Goal: Check status

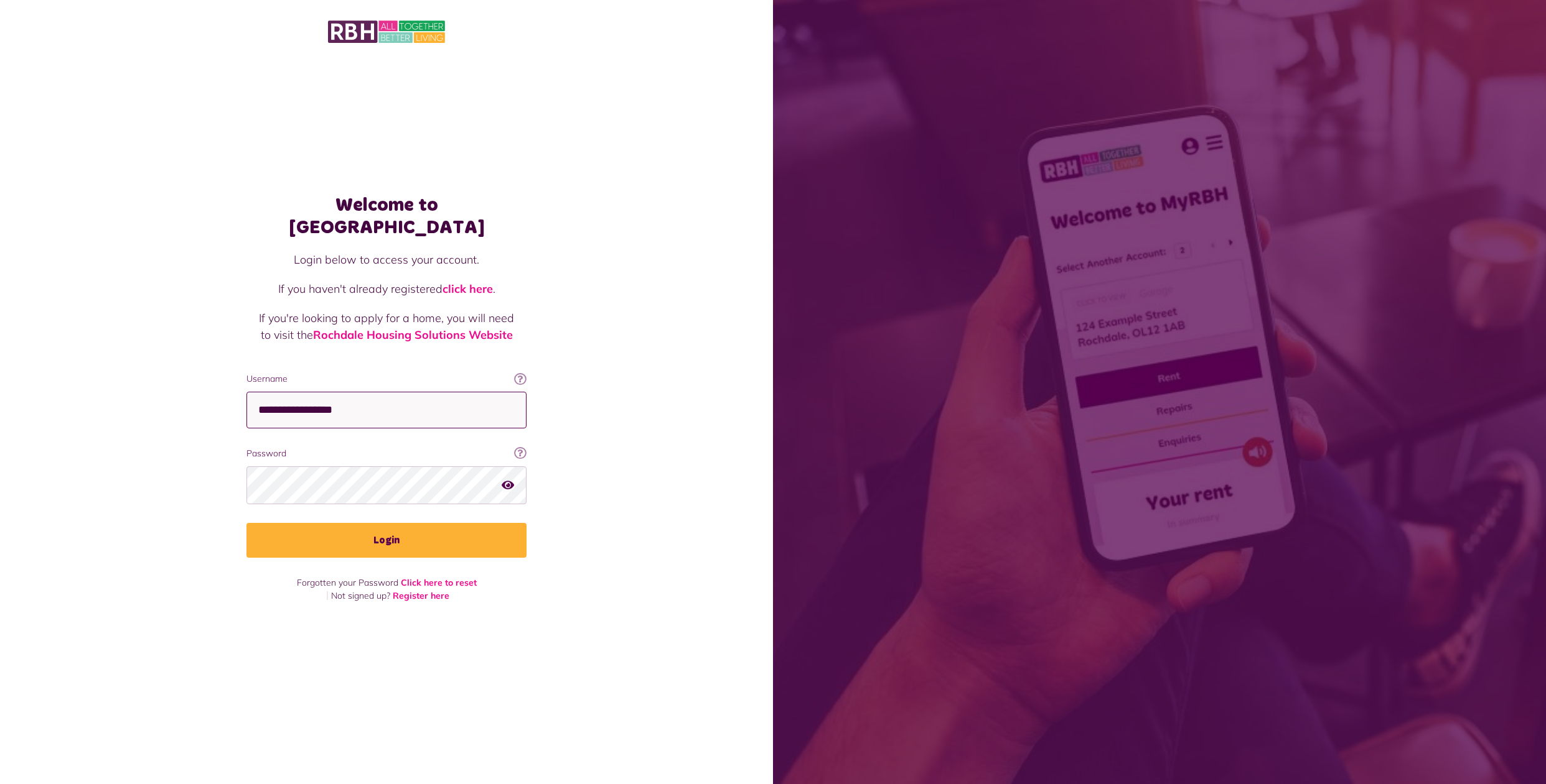
type input "**********"
click at [509, 480] on icon "button" at bounding box center [507, 485] width 13 height 11
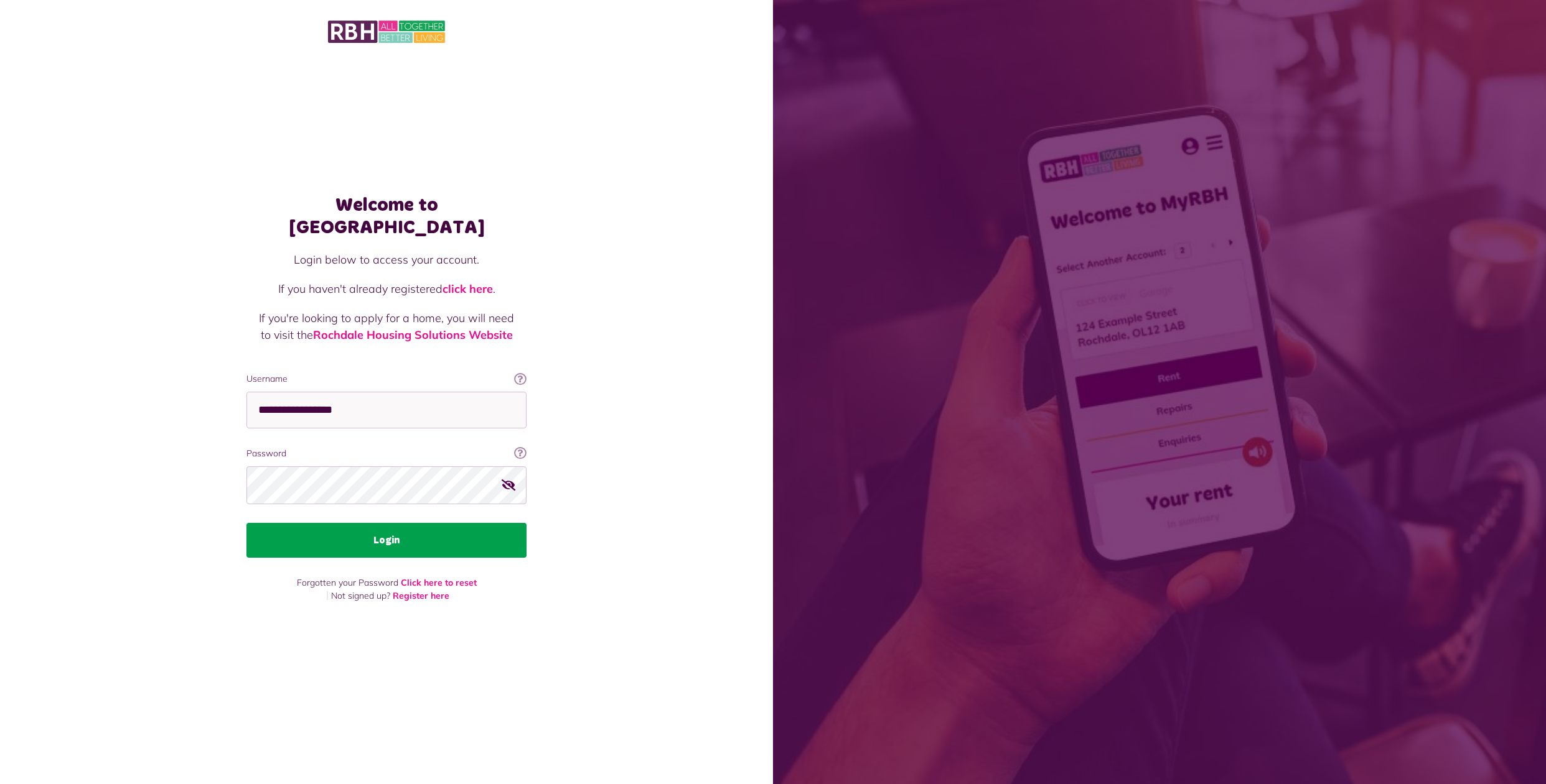
click at [391, 526] on button "Login" at bounding box center [386, 541] width 280 height 35
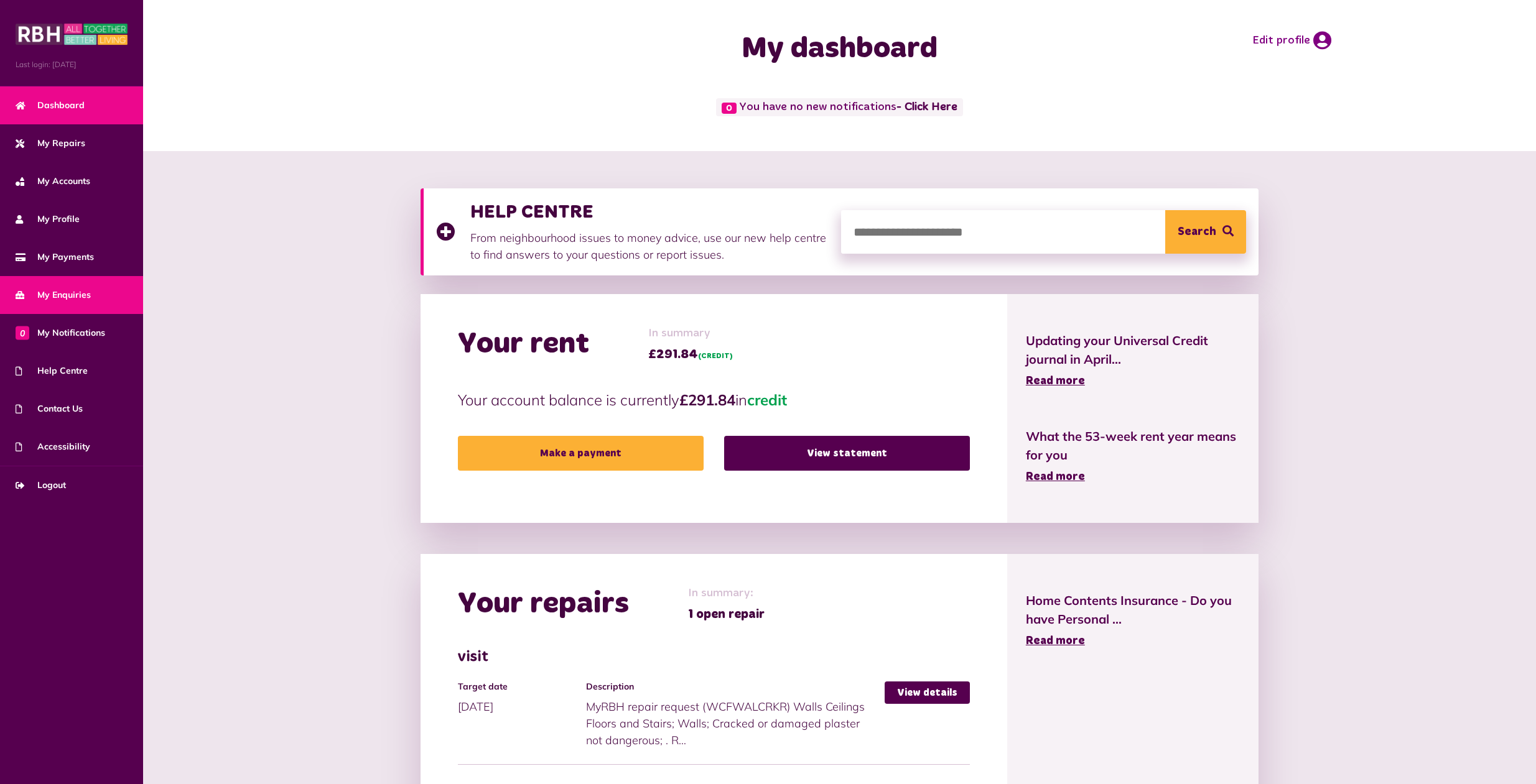
click at [58, 298] on span "My Enquiries" at bounding box center [53, 295] width 76 height 13
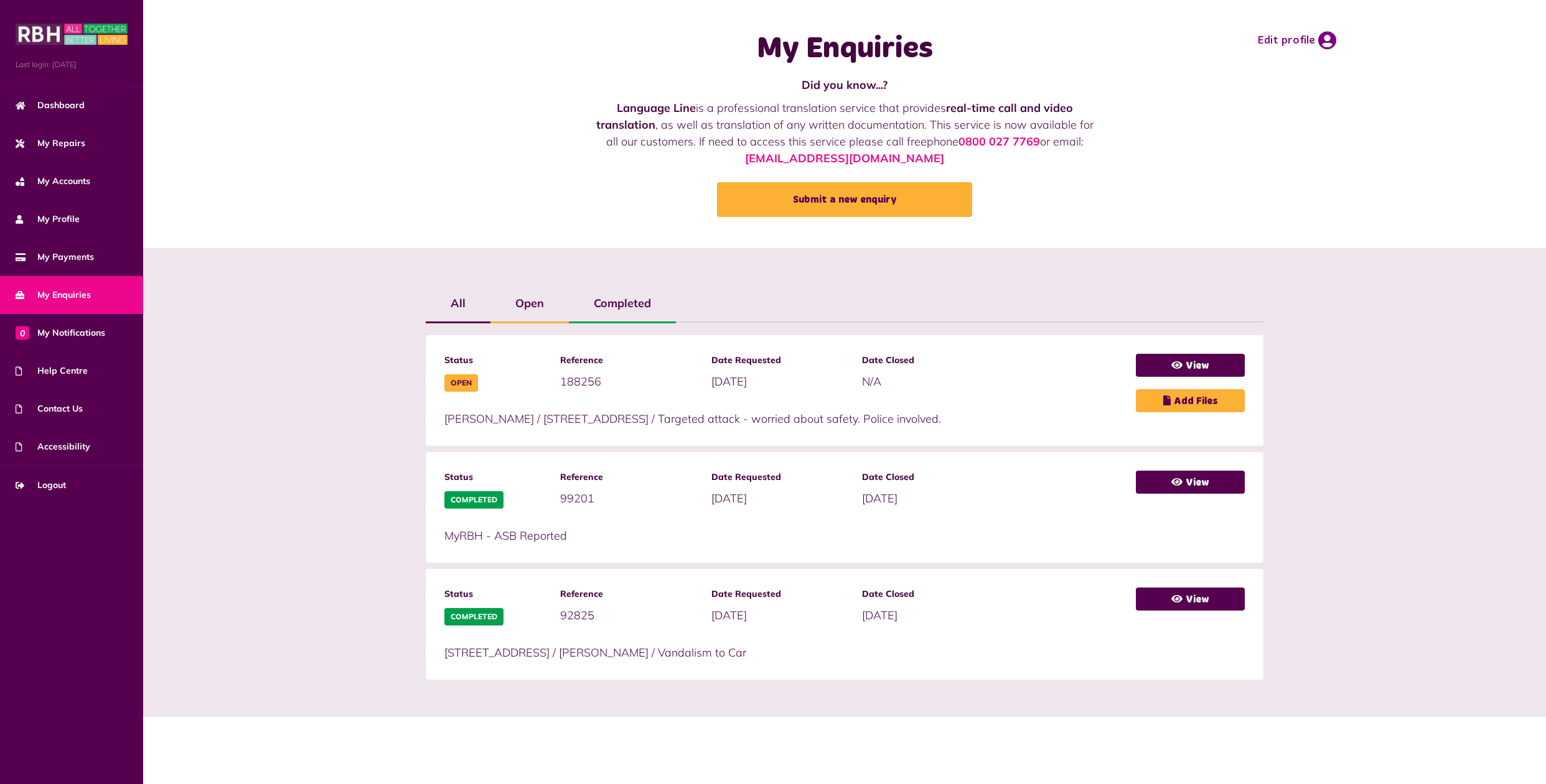
click at [627, 306] on label "Completed" at bounding box center [622, 304] width 107 height 36
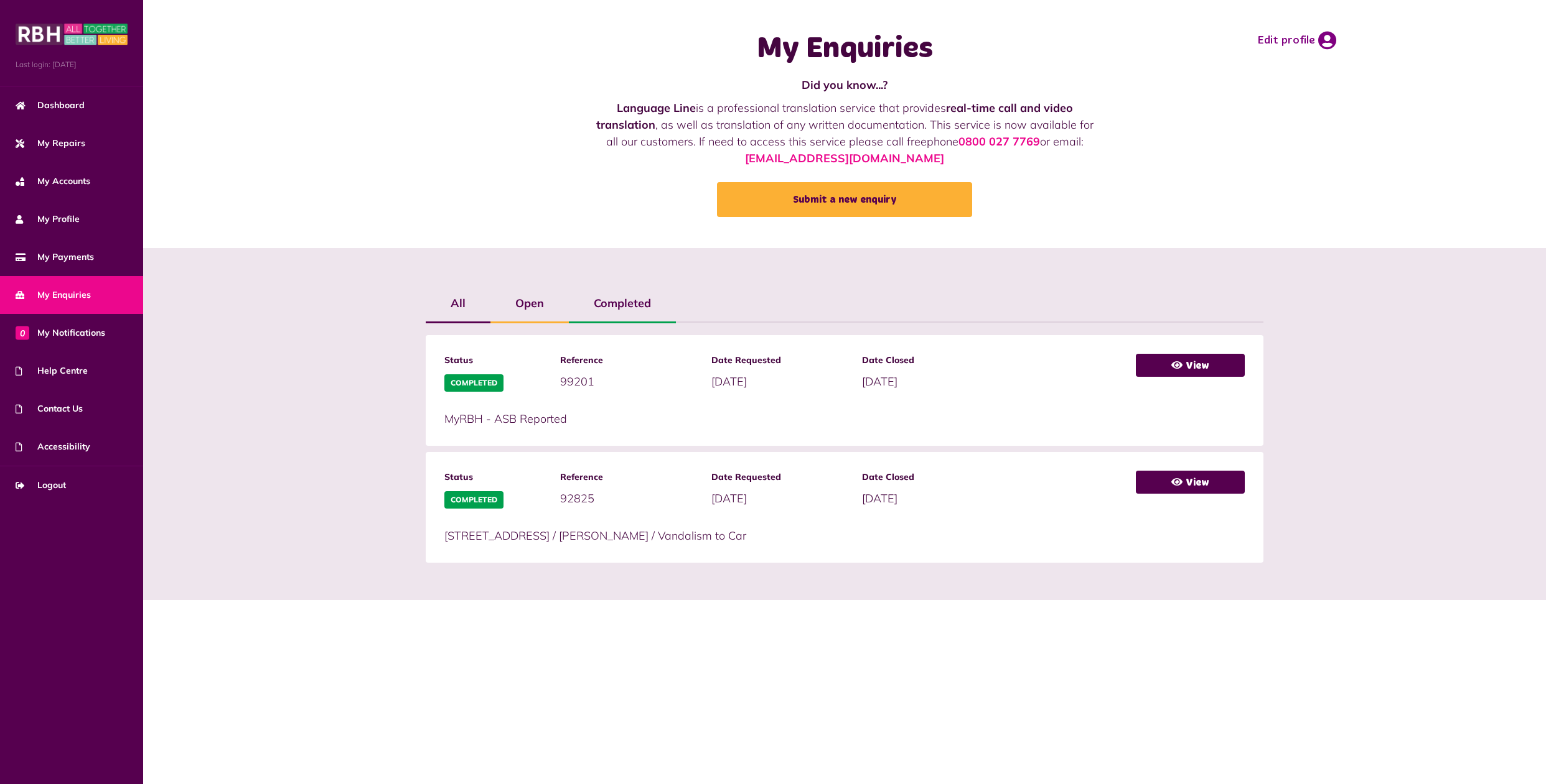
click at [450, 299] on label "All" at bounding box center [458, 304] width 65 height 36
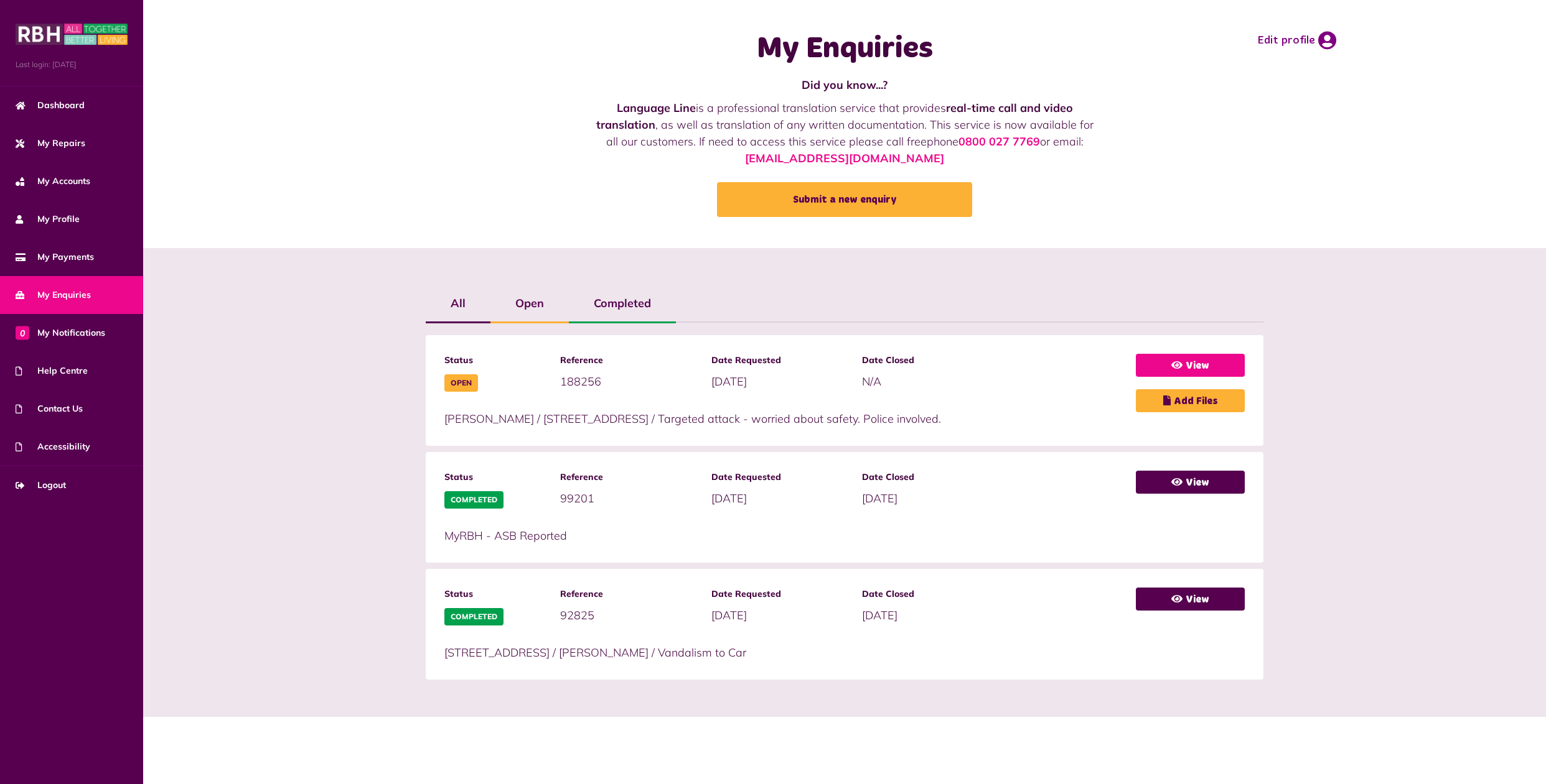
click at [1194, 363] on link "View" at bounding box center [1190, 365] width 109 height 23
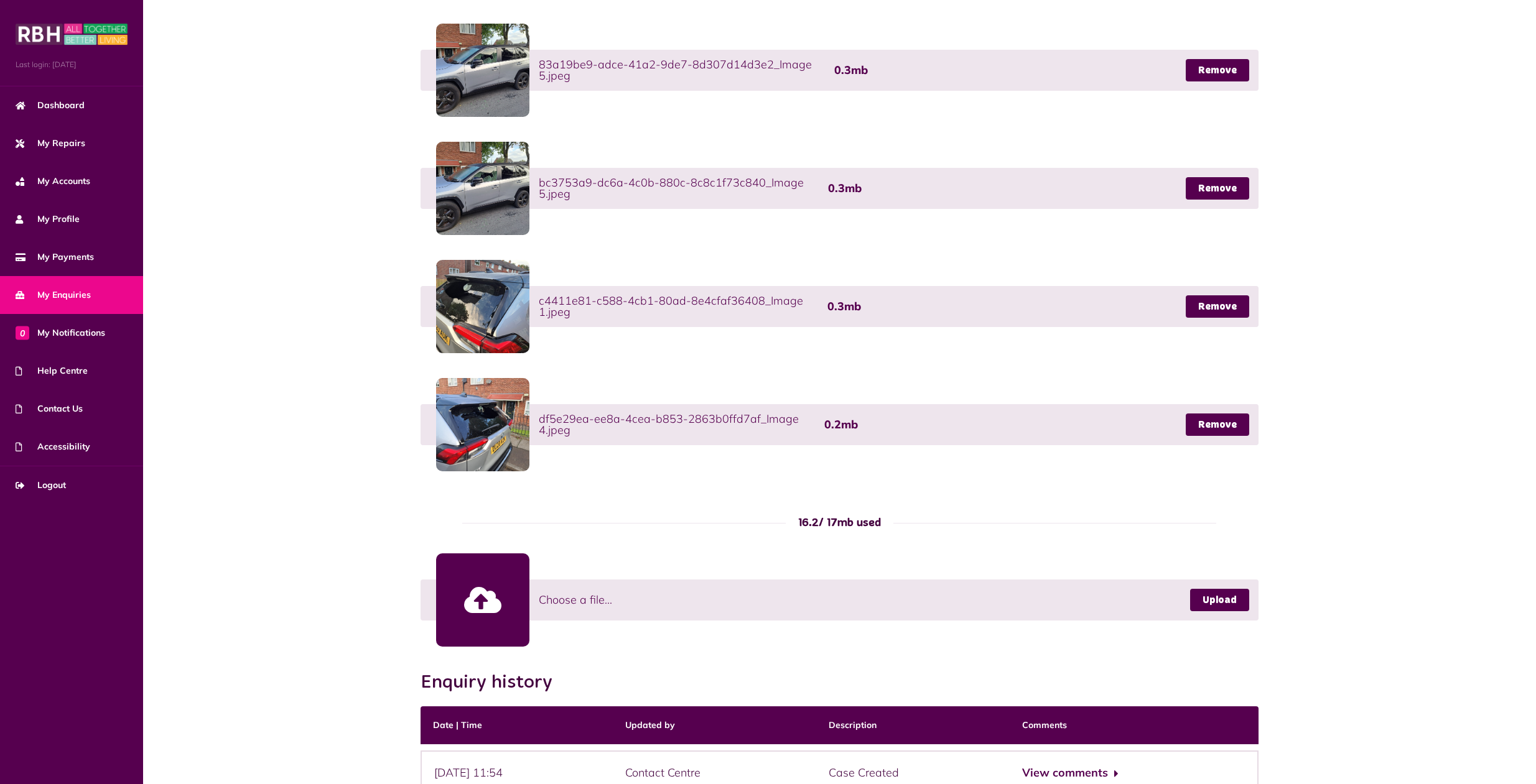
scroll to position [575, 0]
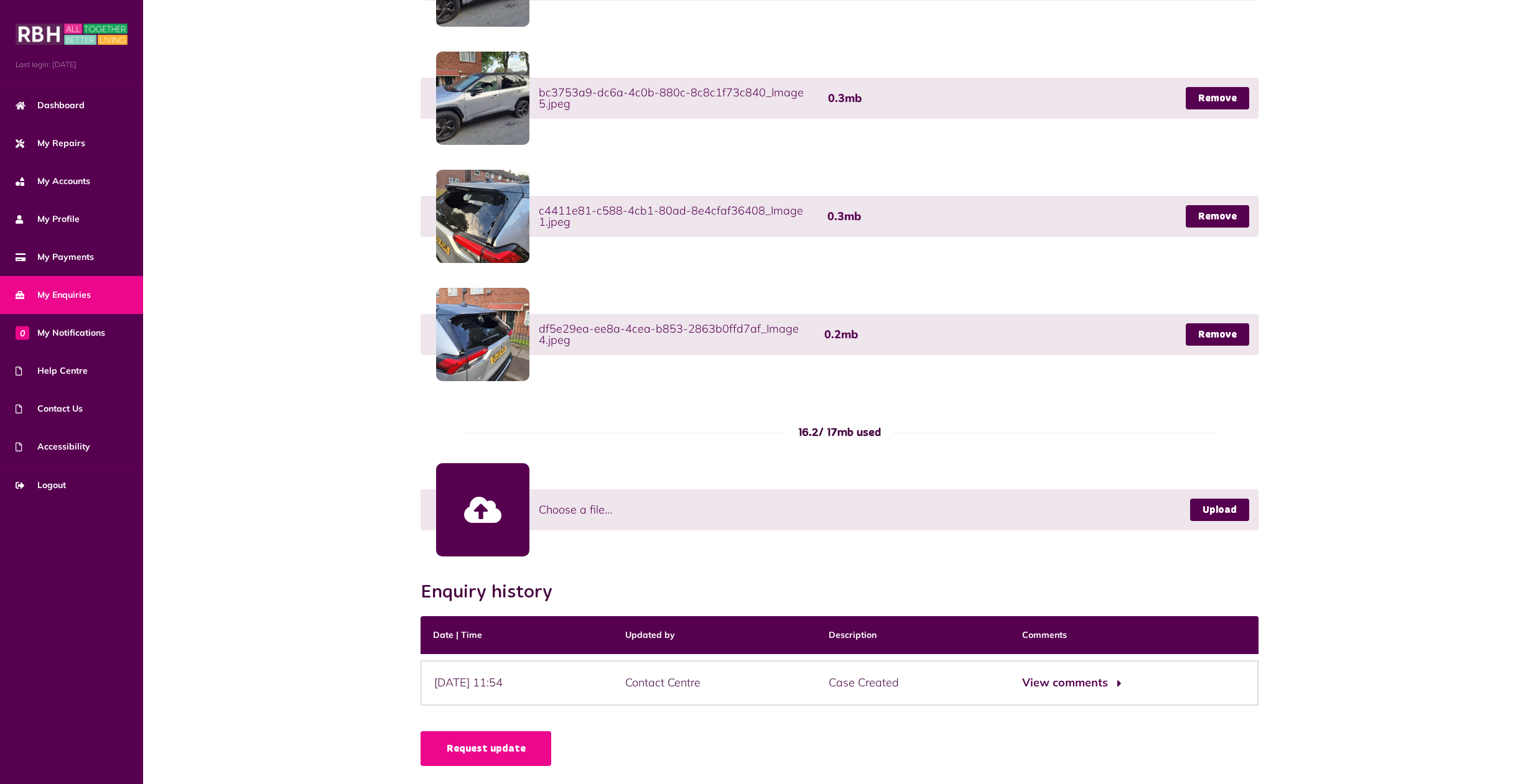
click at [1096, 684] on button "View comments" at bounding box center [1070, 683] width 96 height 18
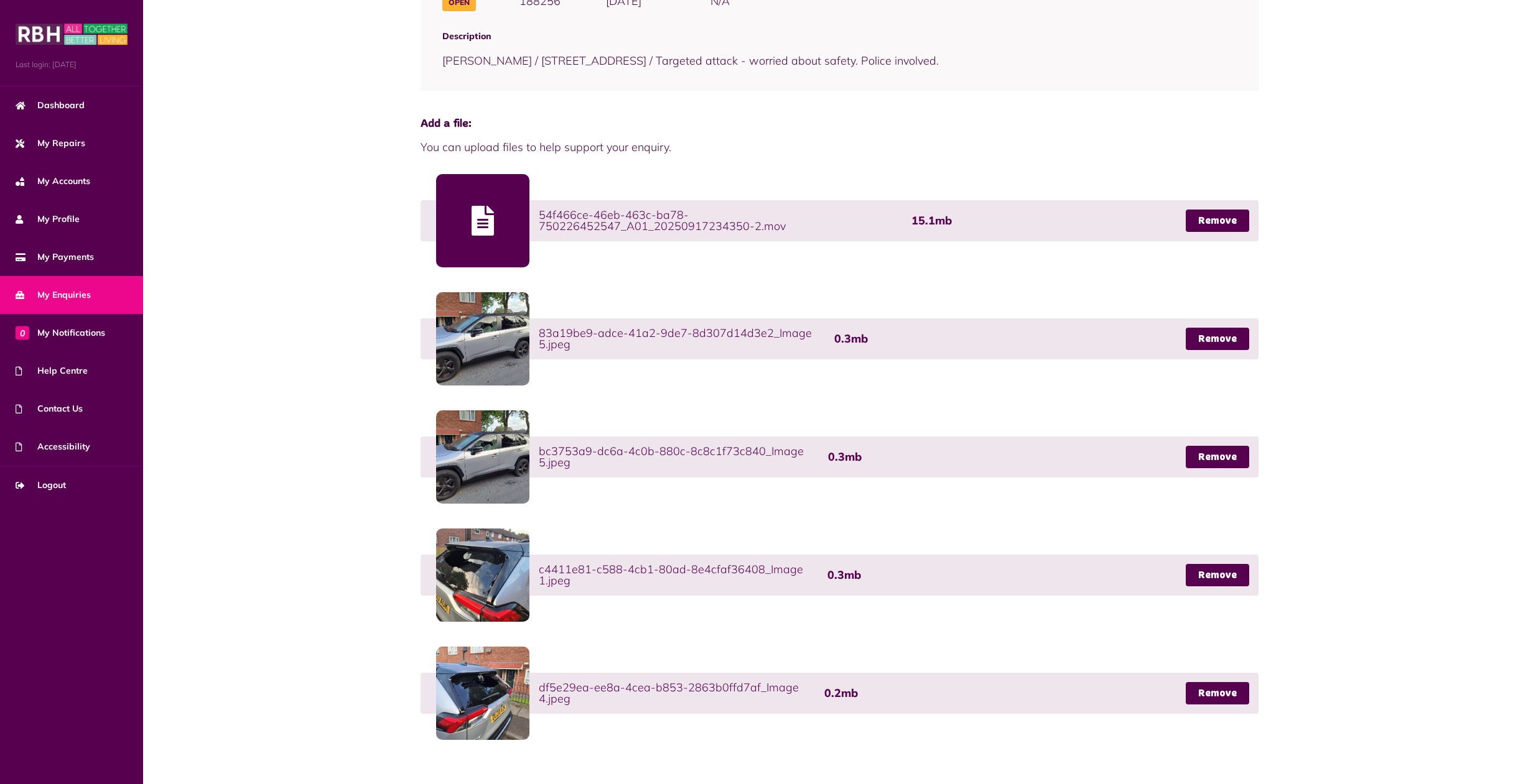
scroll to position [0, 0]
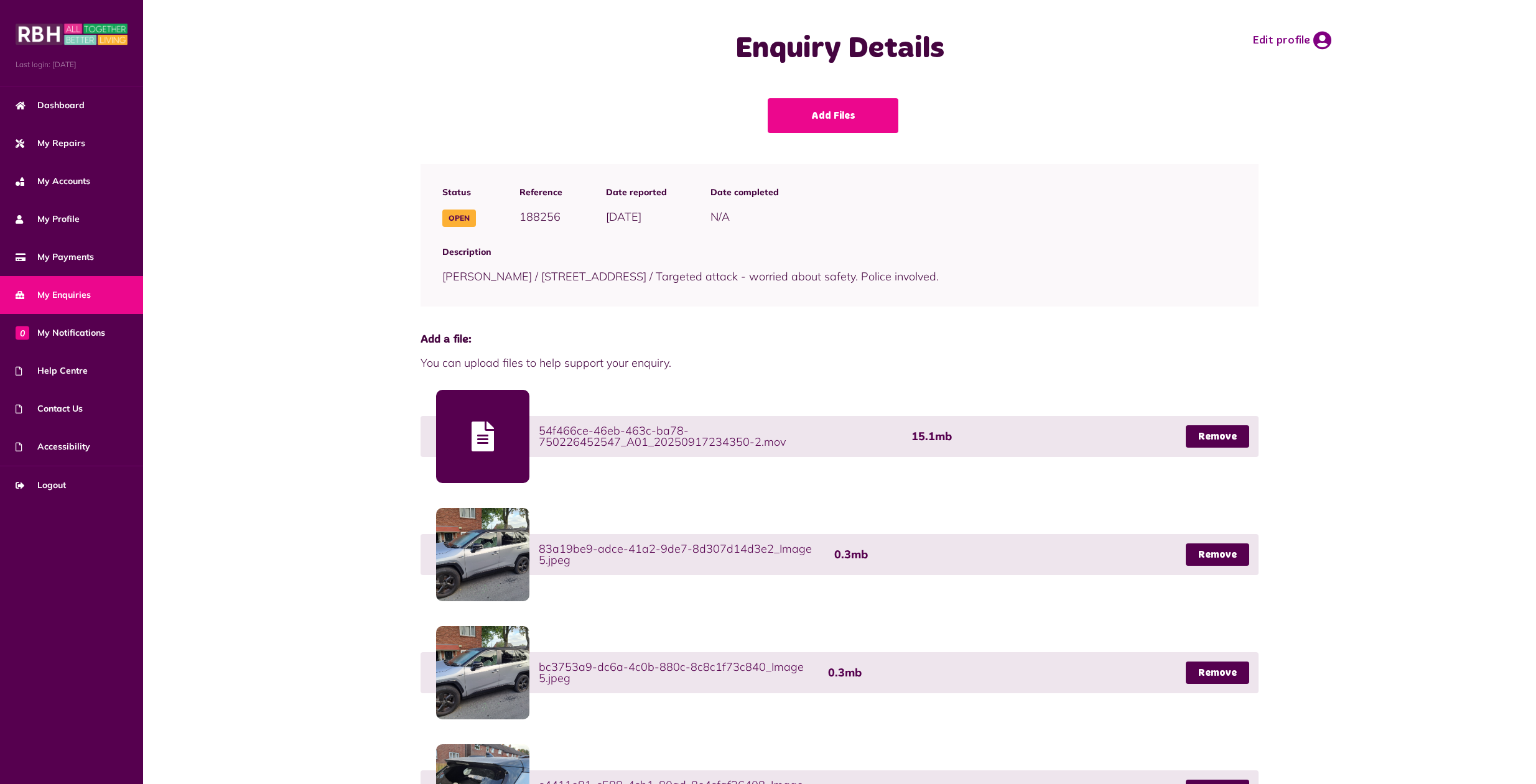
click at [492, 435] on div at bounding box center [482, 436] width 93 height 93
click at [692, 433] on span "54f466ce-46eb-463c-ba78-750226452547_A01_20250917234350-2.mov" at bounding box center [718, 436] width 359 height 22
click at [601, 367] on span "You can upload files to help support your enquiry." at bounding box center [840, 363] width 838 height 17
click at [55, 330] on span "0 My Notifications" at bounding box center [60, 333] width 90 height 13
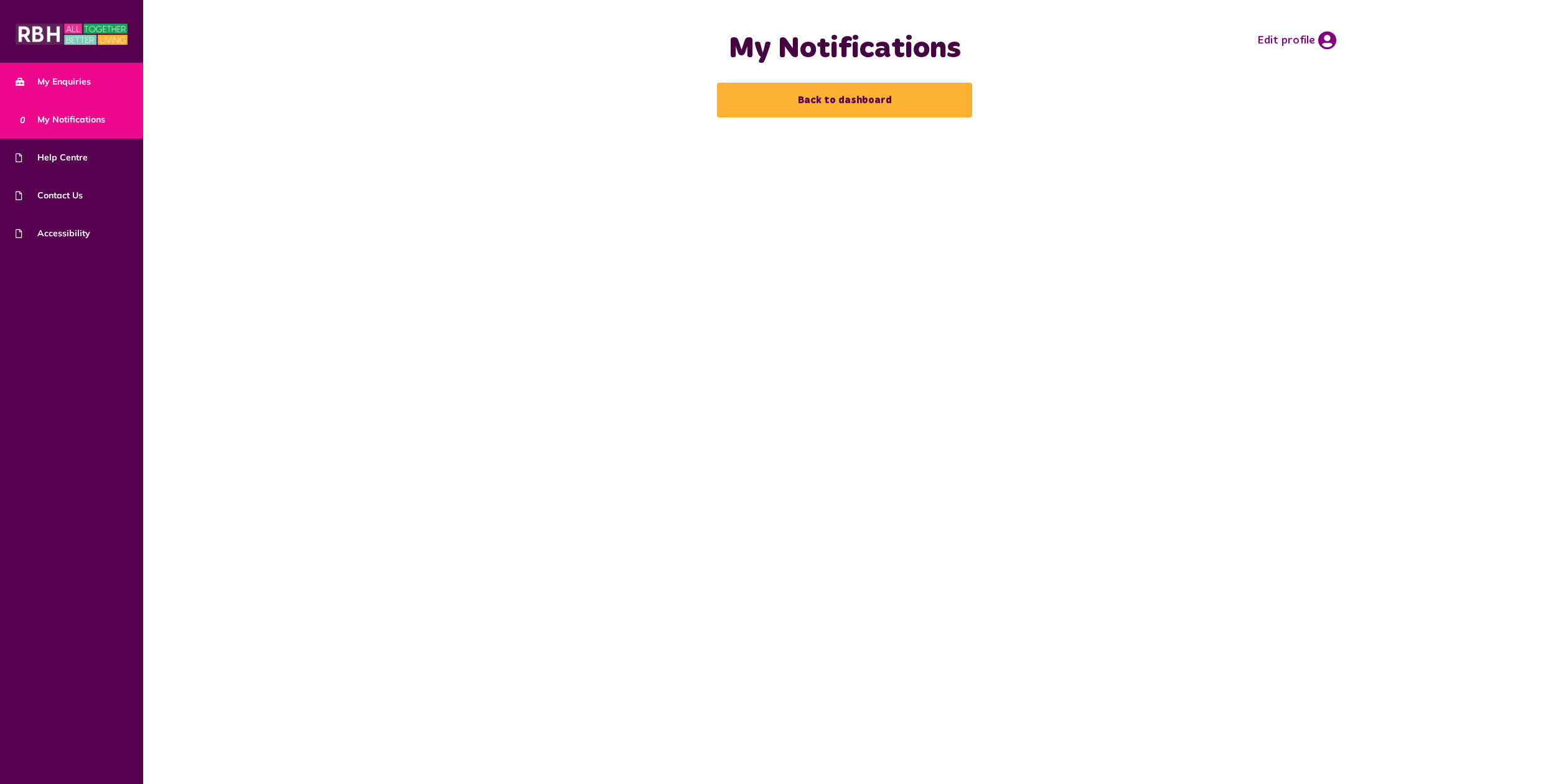
click at [65, 84] on span "My Enquiries" at bounding box center [53, 82] width 76 height 13
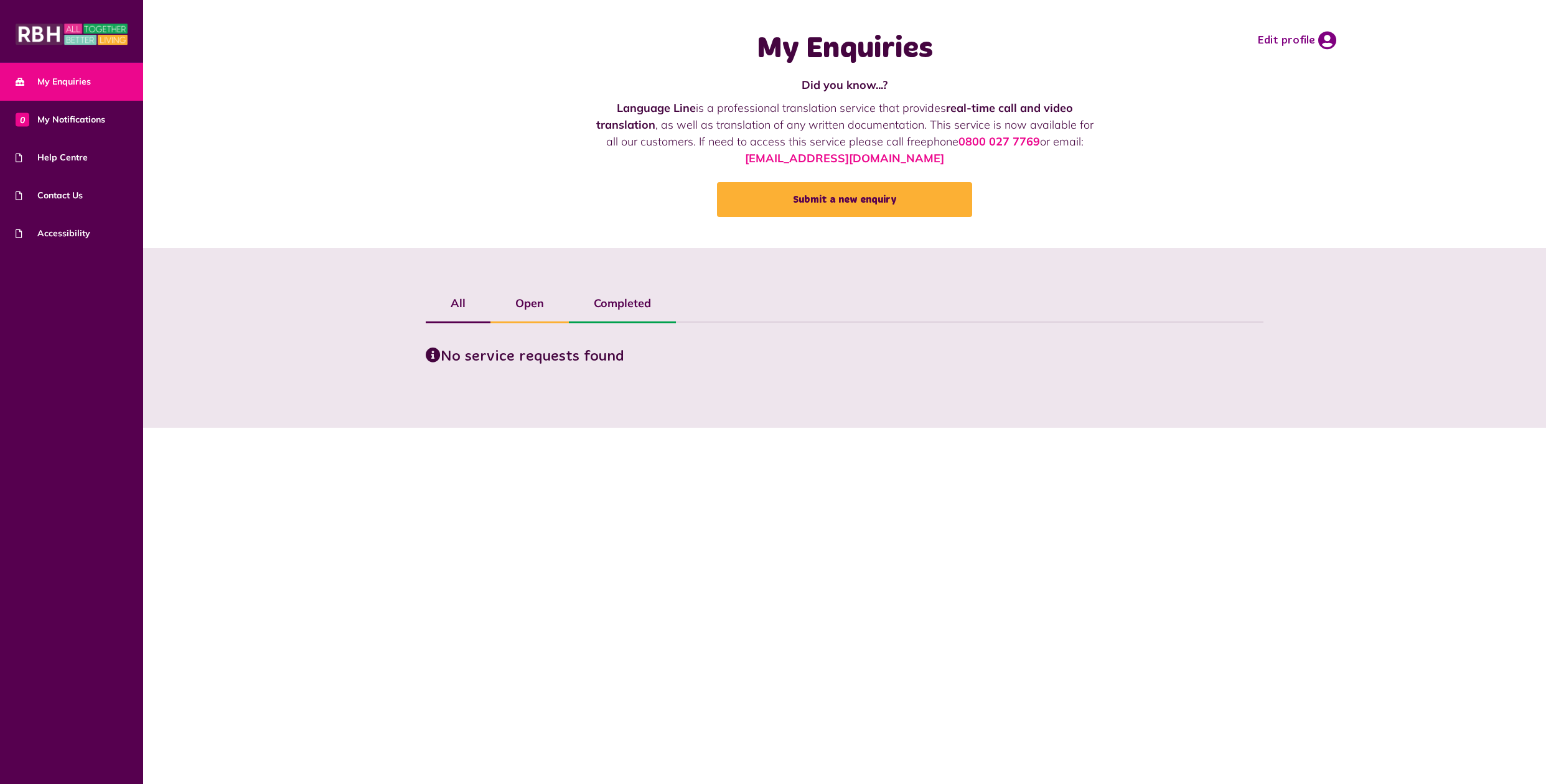
click at [525, 307] on label "Open" at bounding box center [529, 304] width 78 height 36
click at [628, 301] on label "Completed" at bounding box center [622, 304] width 107 height 36
click at [1326, 39] on icon at bounding box center [1326, 40] width 18 height 19
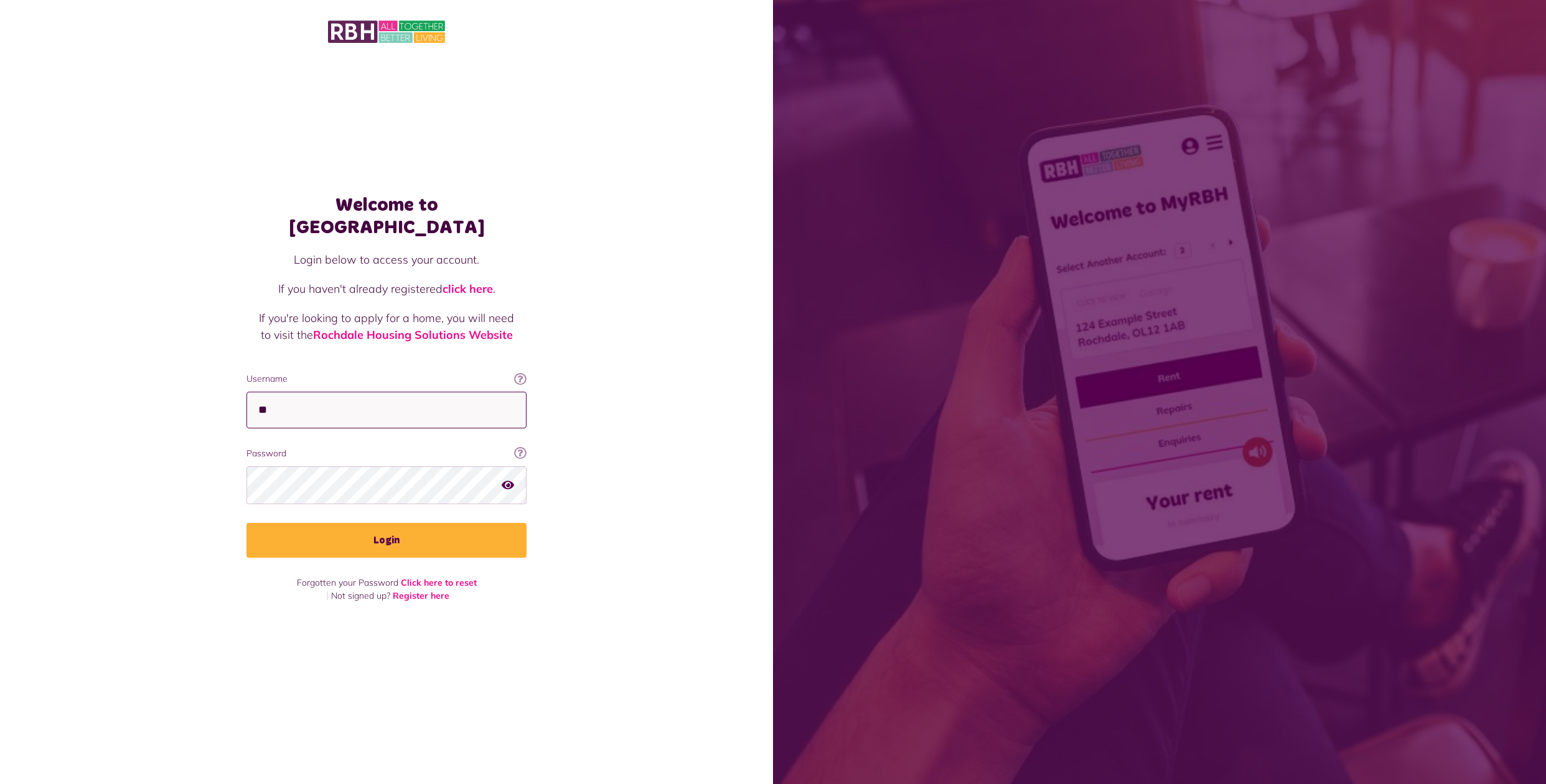
type input "*"
type input "**********"
click at [509, 480] on icon "button" at bounding box center [507, 485] width 13 height 11
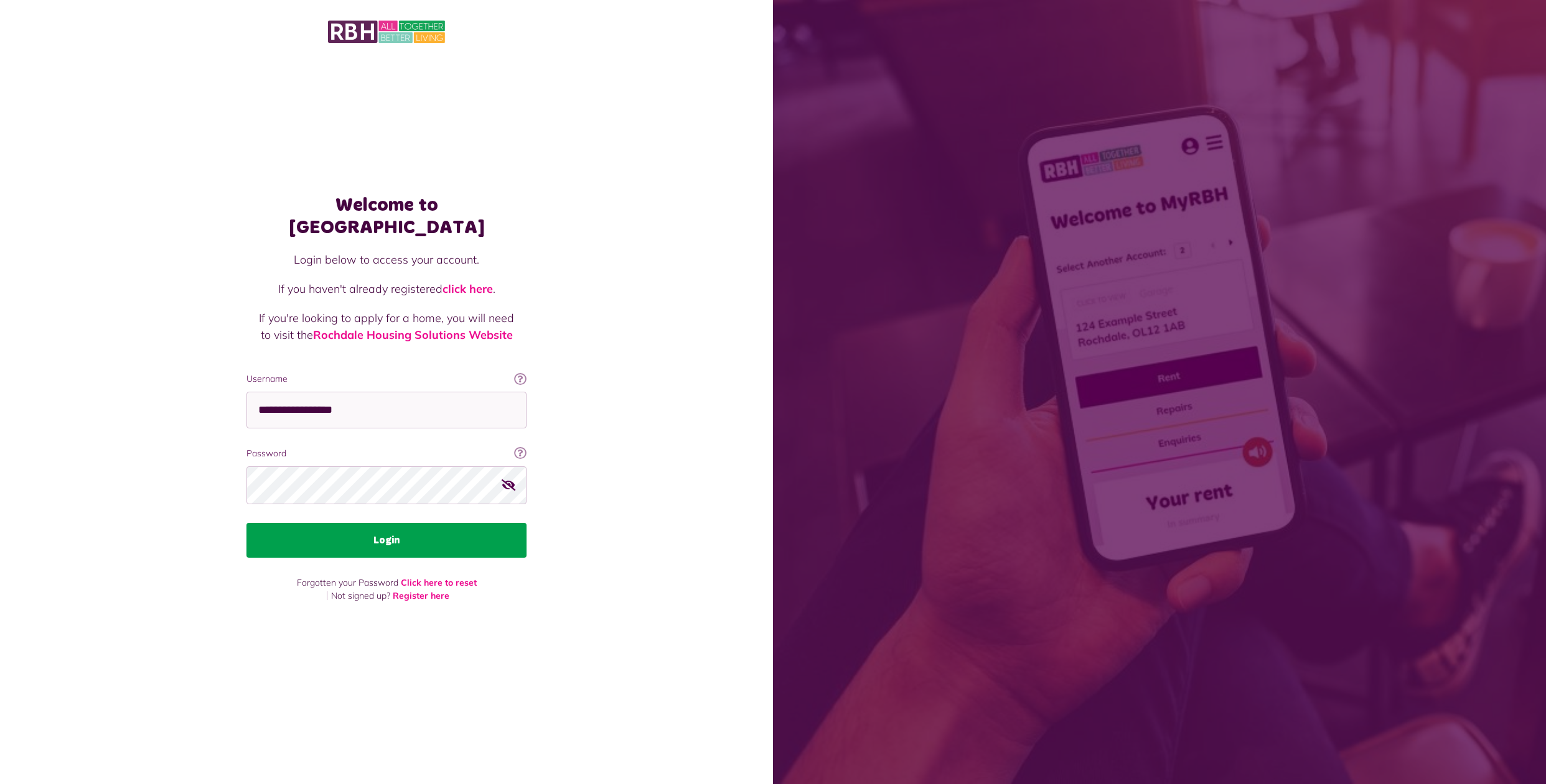
click at [388, 529] on button "Login" at bounding box center [386, 541] width 280 height 35
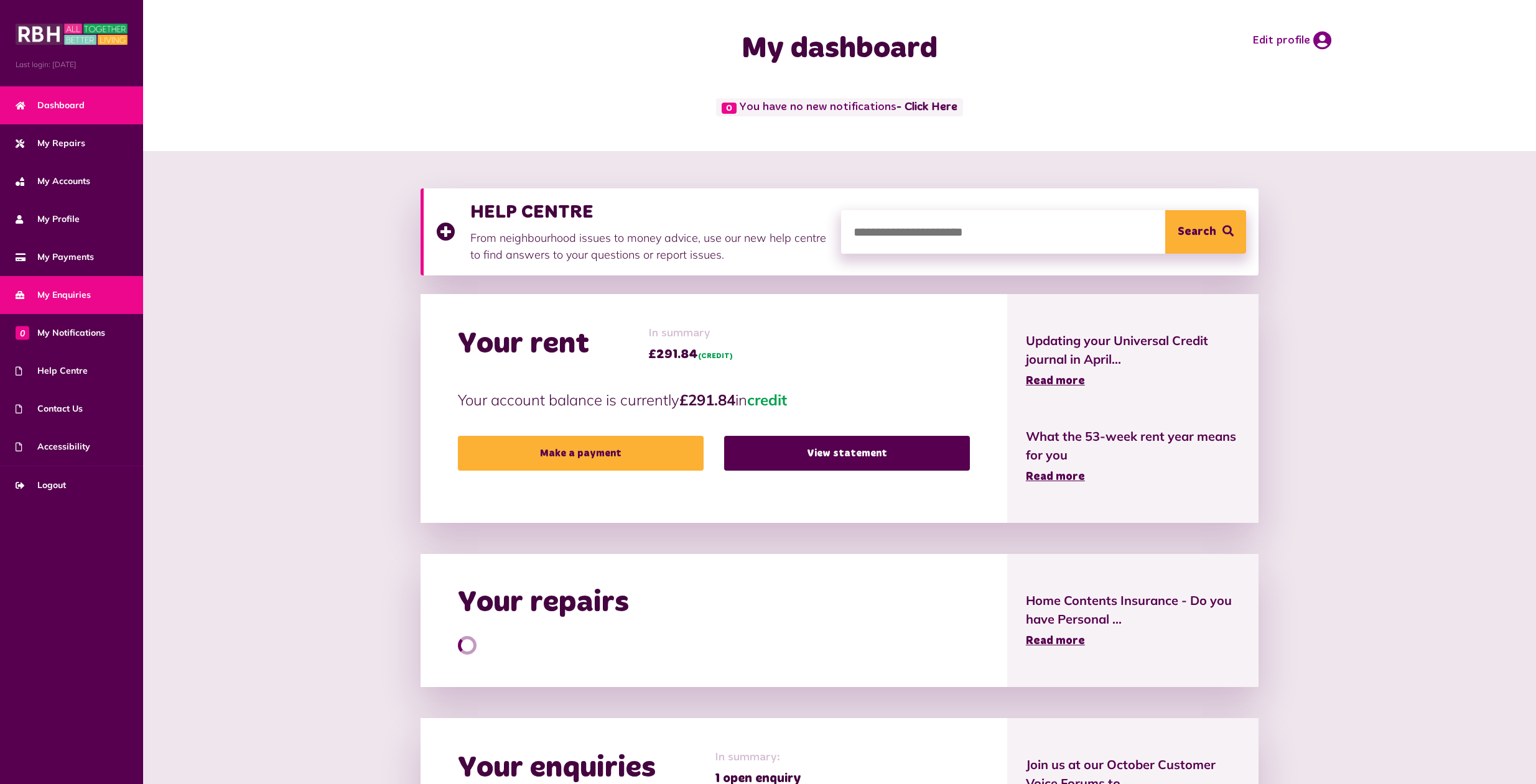
click at [43, 301] on span "My Enquiries" at bounding box center [53, 295] width 76 height 13
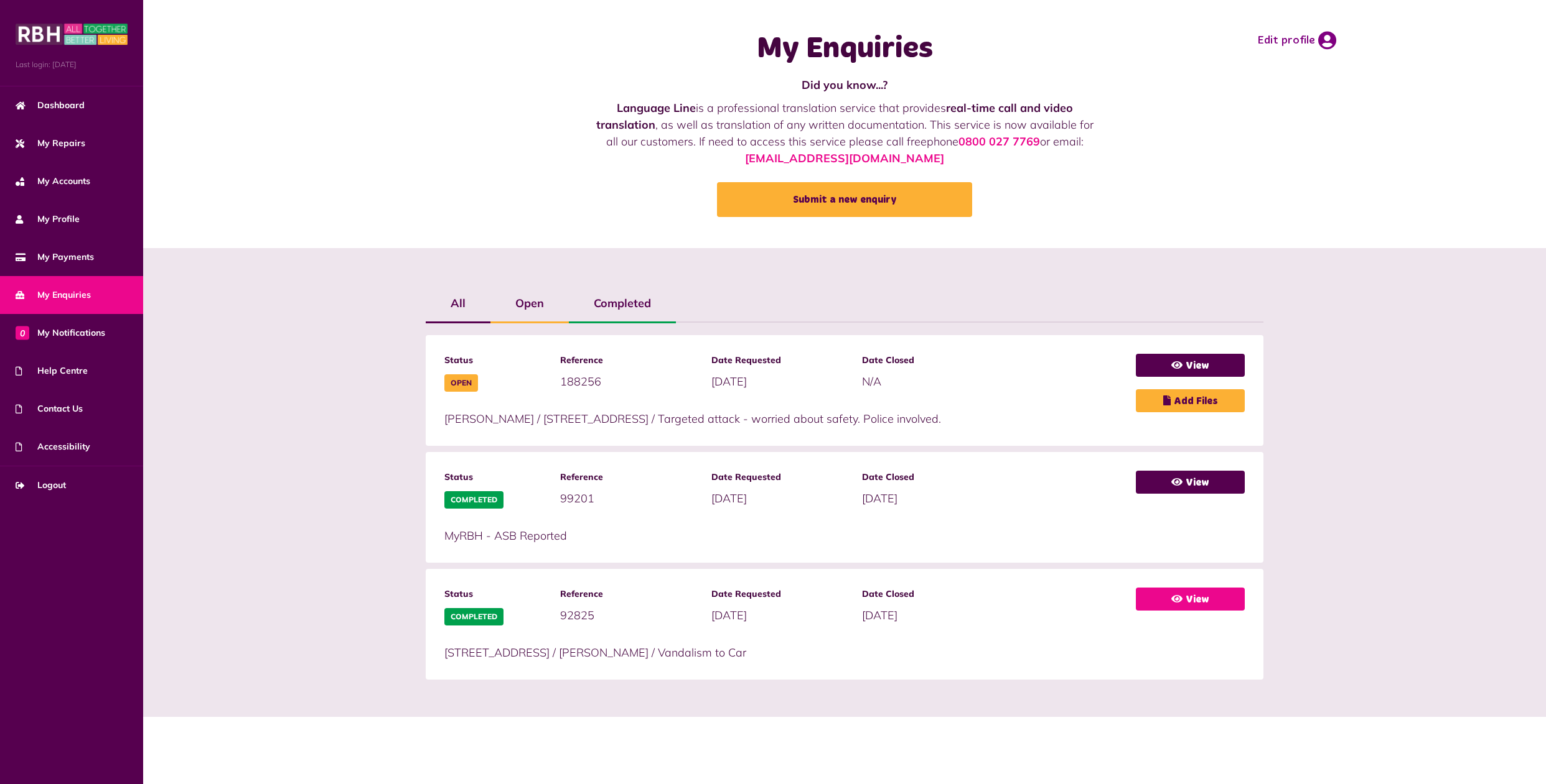
click at [1189, 592] on link "View" at bounding box center [1190, 599] width 109 height 23
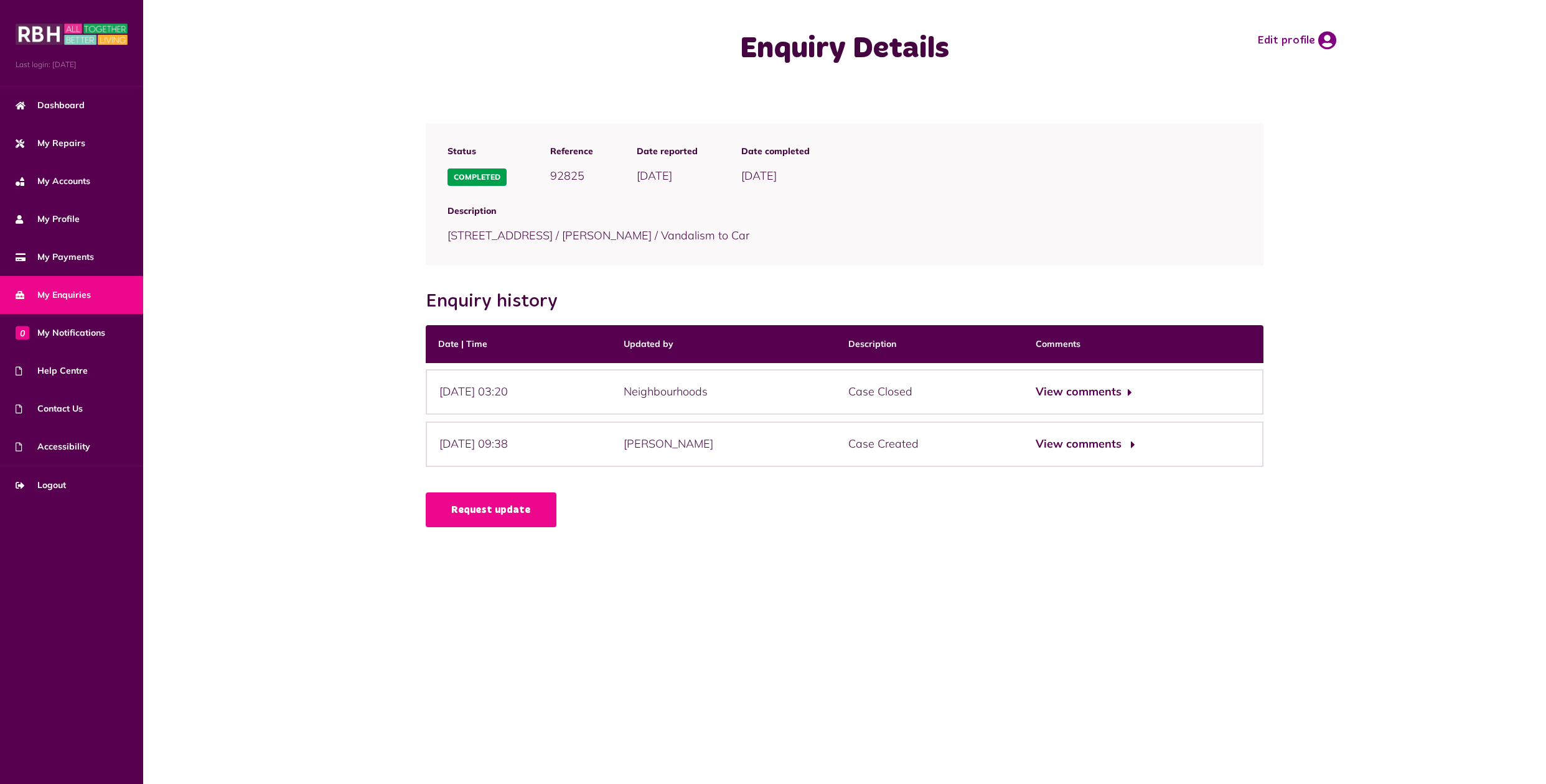
click at [1123, 445] on button "View comments" at bounding box center [1084, 444] width 96 height 18
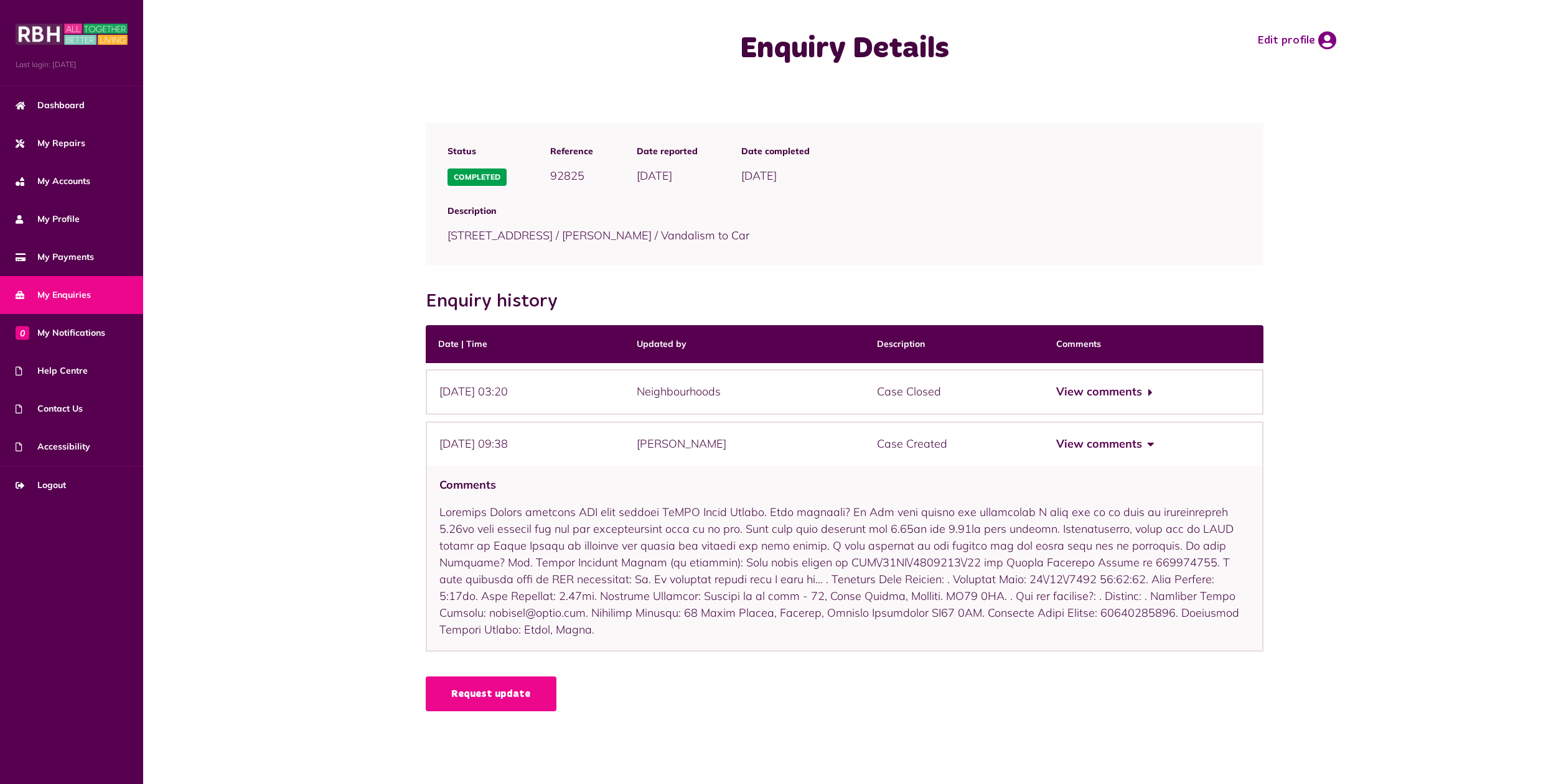
drag, startPoint x: 439, startPoint y: 509, endPoint x: 821, endPoint y: 621, distance: 398.1
click at [821, 621] on div "Comments" at bounding box center [845, 559] width 838 height 187
copy div "Ayotunde Odunsi reported ASB case through MyRBH Helpe Centre. What happened? My…"
click at [62, 300] on span "My Enquiries" at bounding box center [53, 295] width 76 height 13
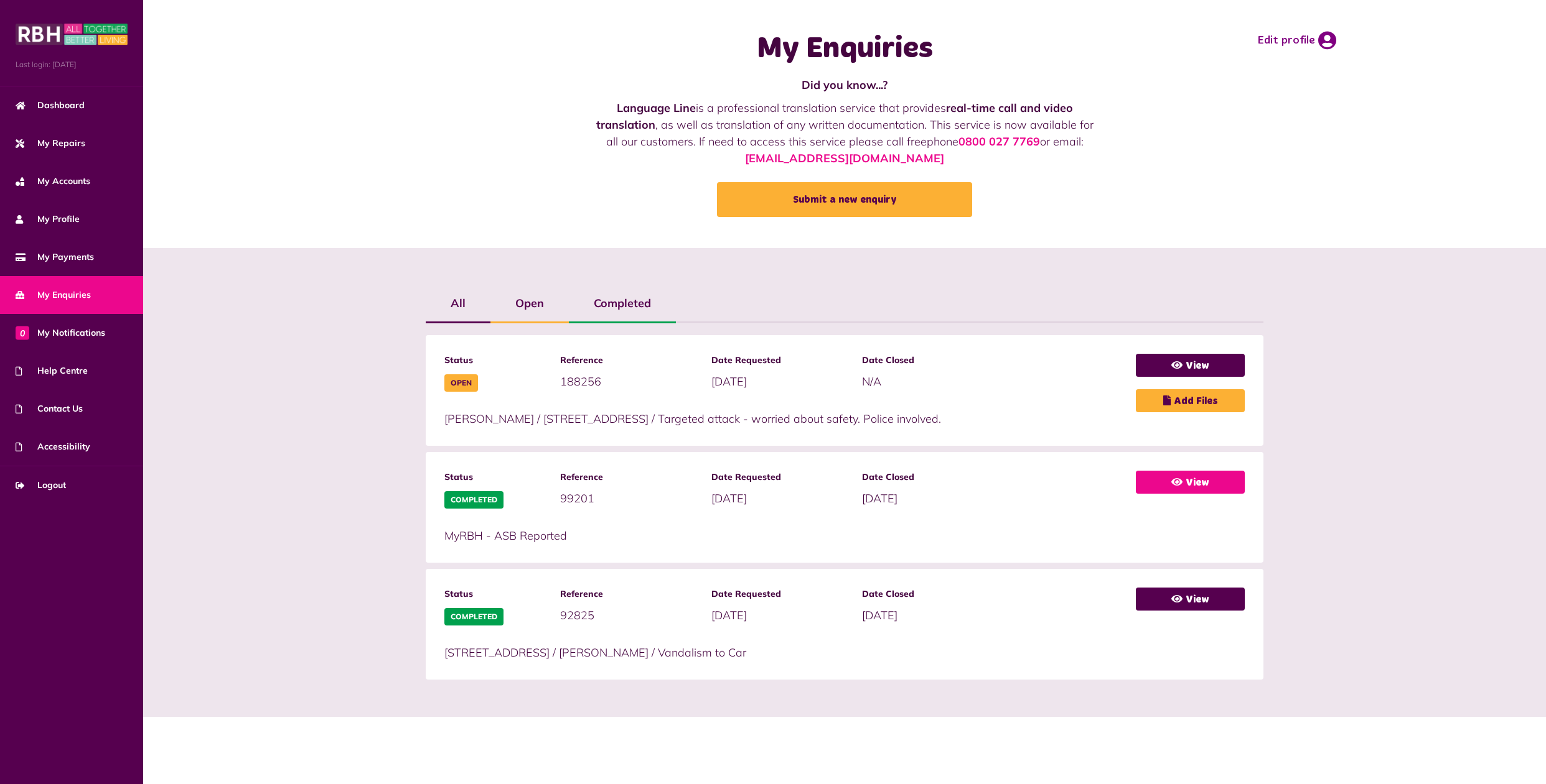
click at [1198, 476] on link "View" at bounding box center [1190, 482] width 109 height 23
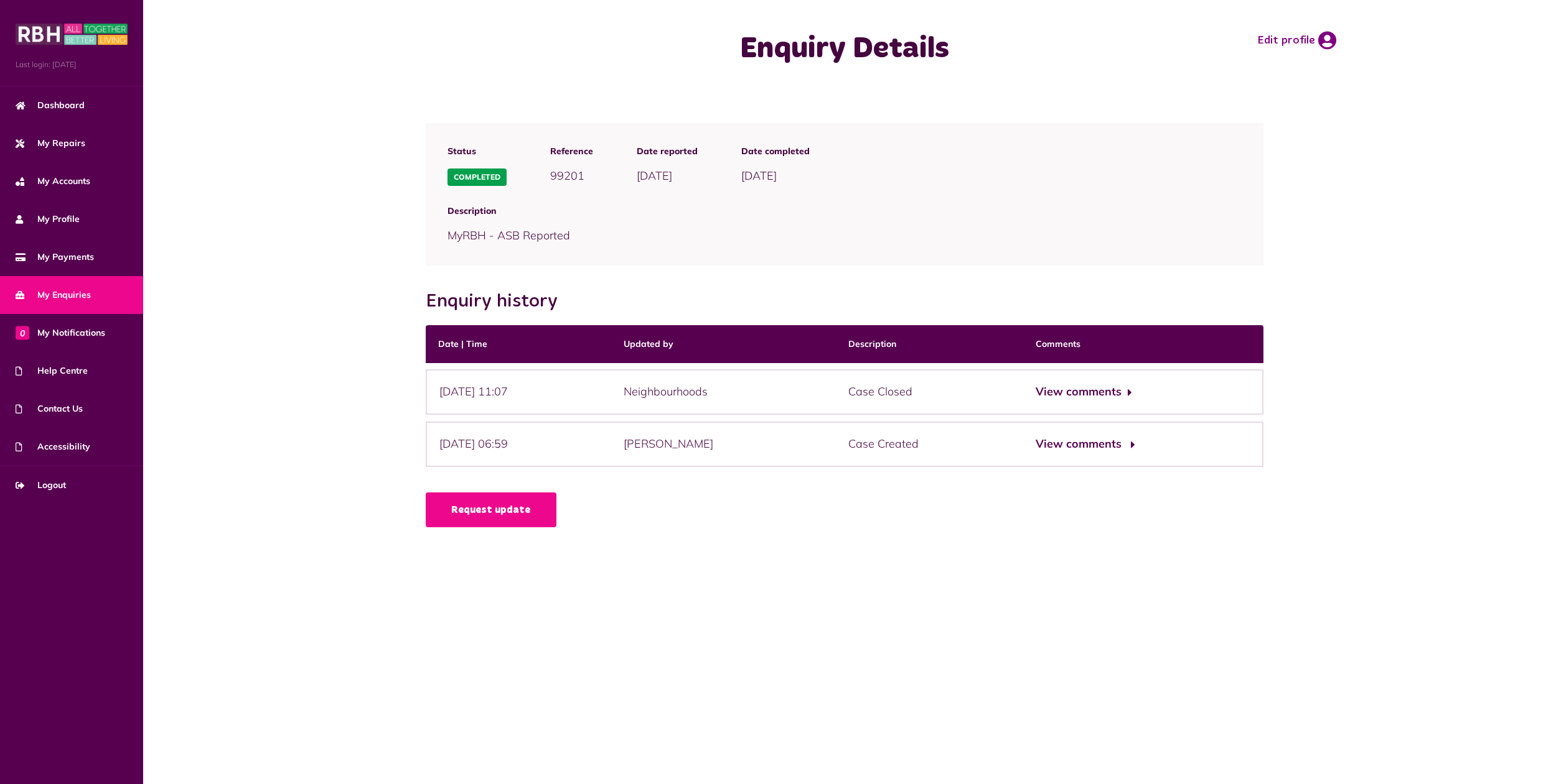
click at [1132, 446] on button "View comments" at bounding box center [1084, 444] width 96 height 18
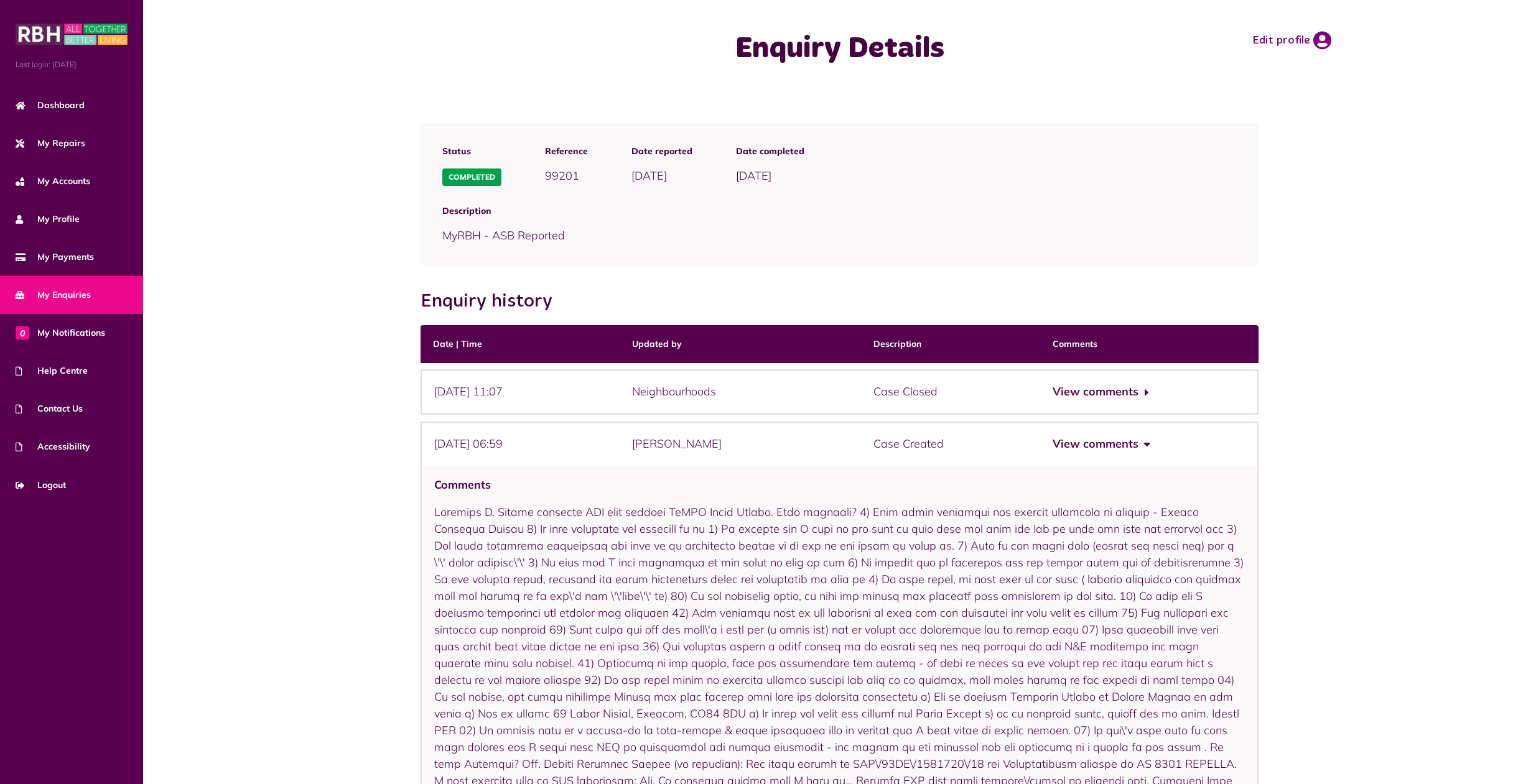
scroll to position [146, 0]
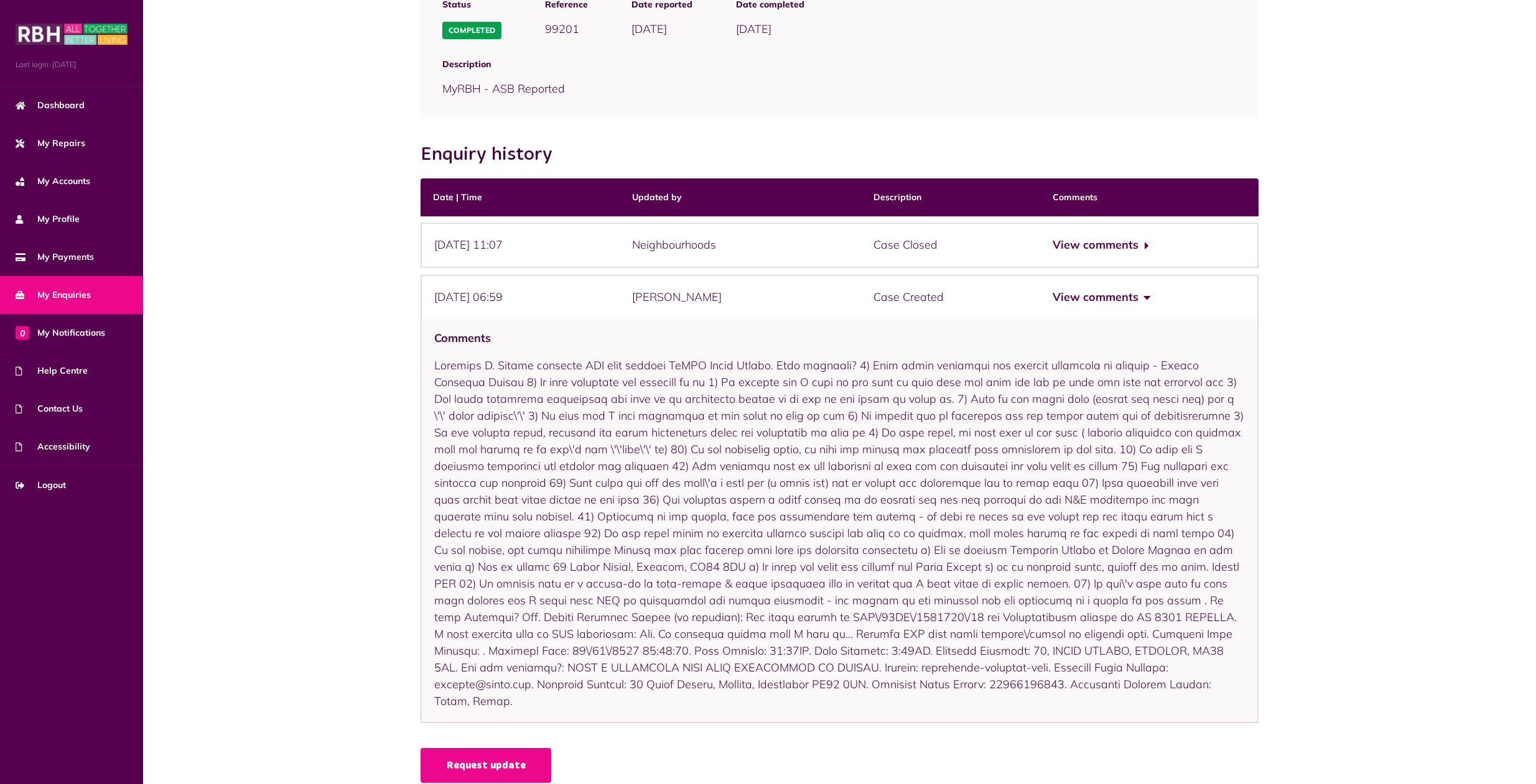
drag, startPoint x: 433, startPoint y: 364, endPoint x: 1025, endPoint y: 695, distance: 678.3
click at [1025, 695] on div "Comments" at bounding box center [840, 521] width 838 height 405
copy div "[PERSON_NAME] reported ASB case through [GEOGRAPHIC_DATA]. What happened? 1) Th…"
